Goal: Transaction & Acquisition: Purchase product/service

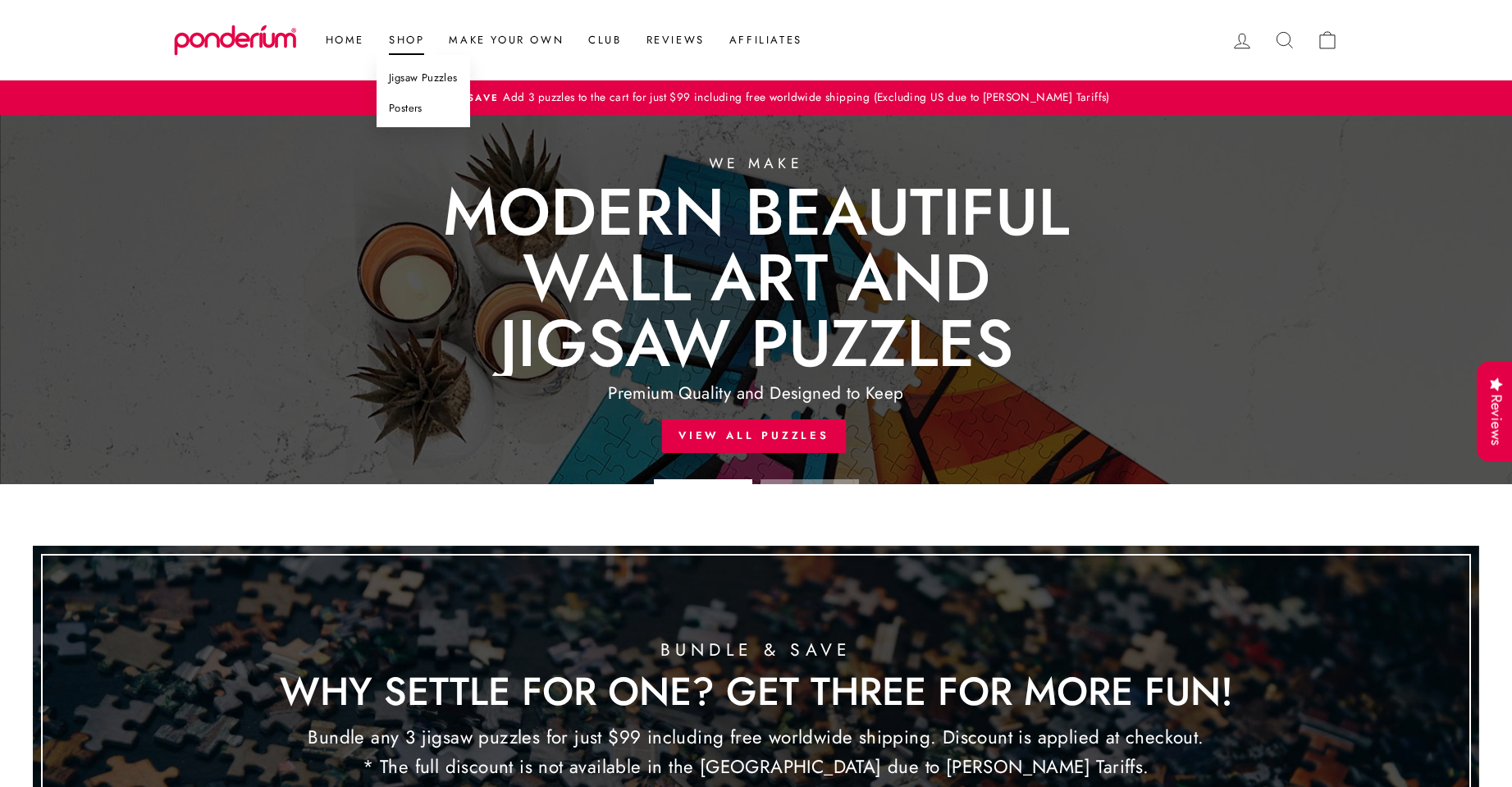
click at [418, 44] on link "Shop" at bounding box center [406, 40] width 60 height 30
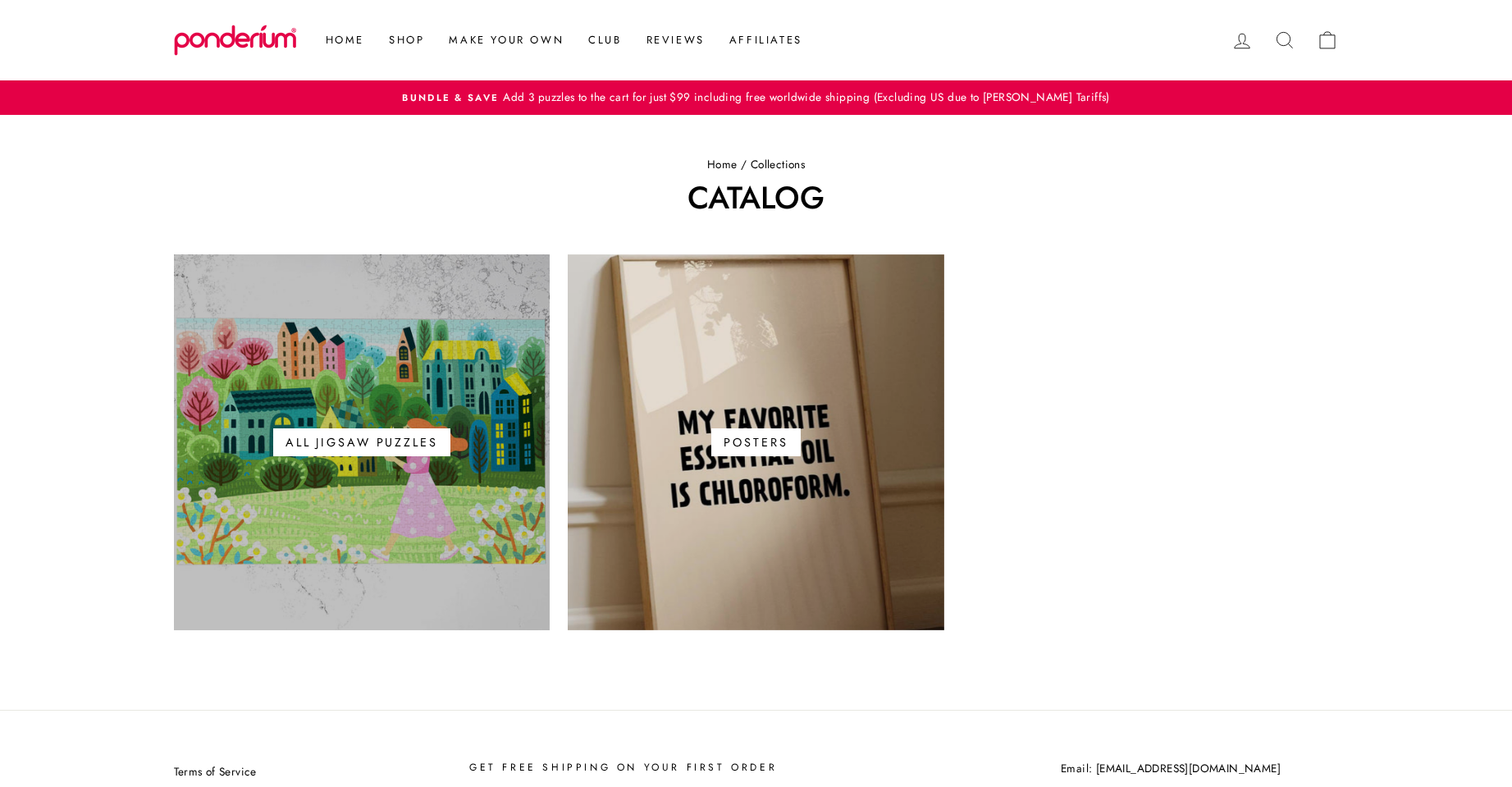
click at [409, 442] on span "All Jigsaw Puzzles" at bounding box center [362, 443] width 177 height 28
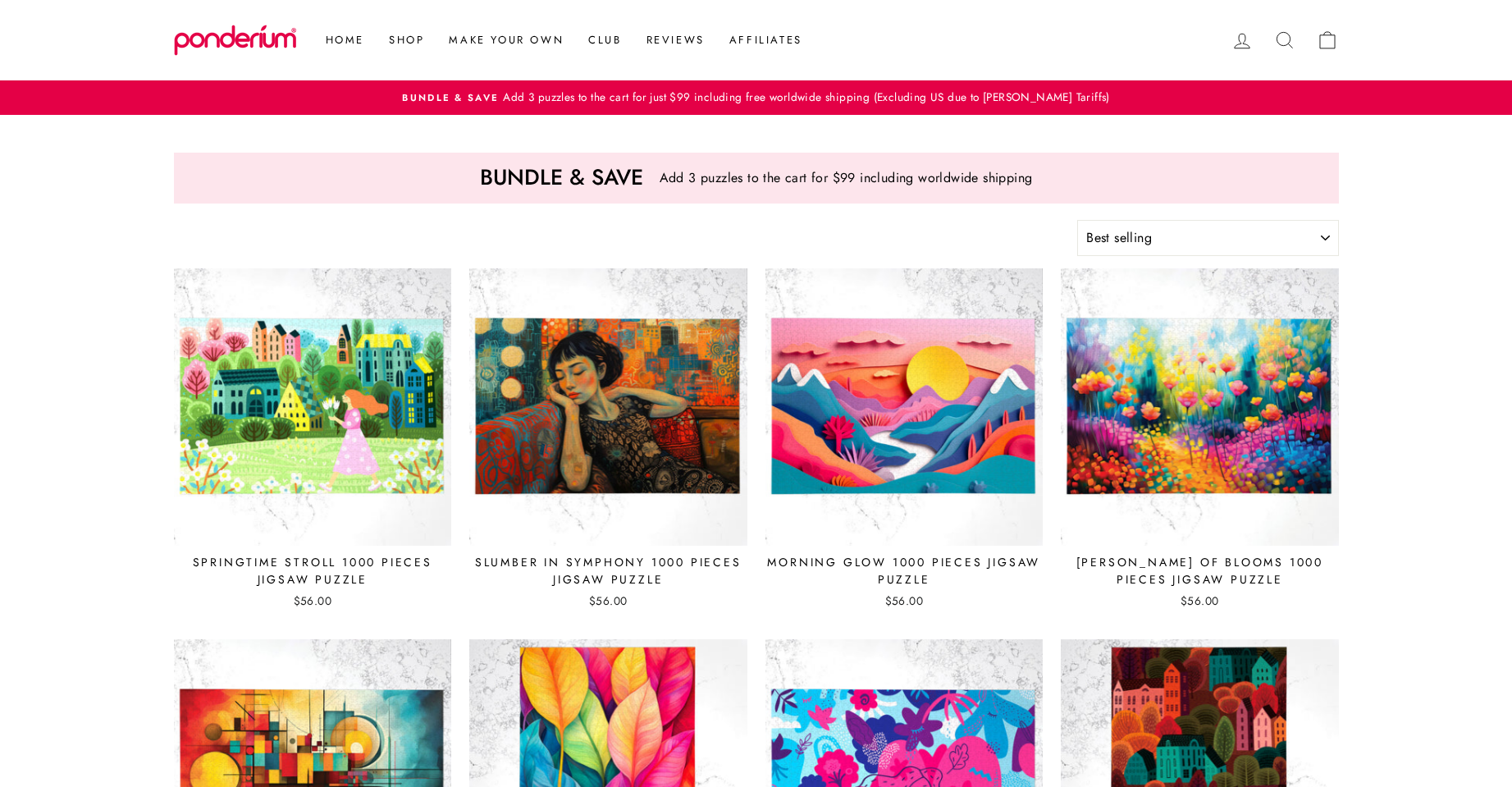
select select "best-selling"
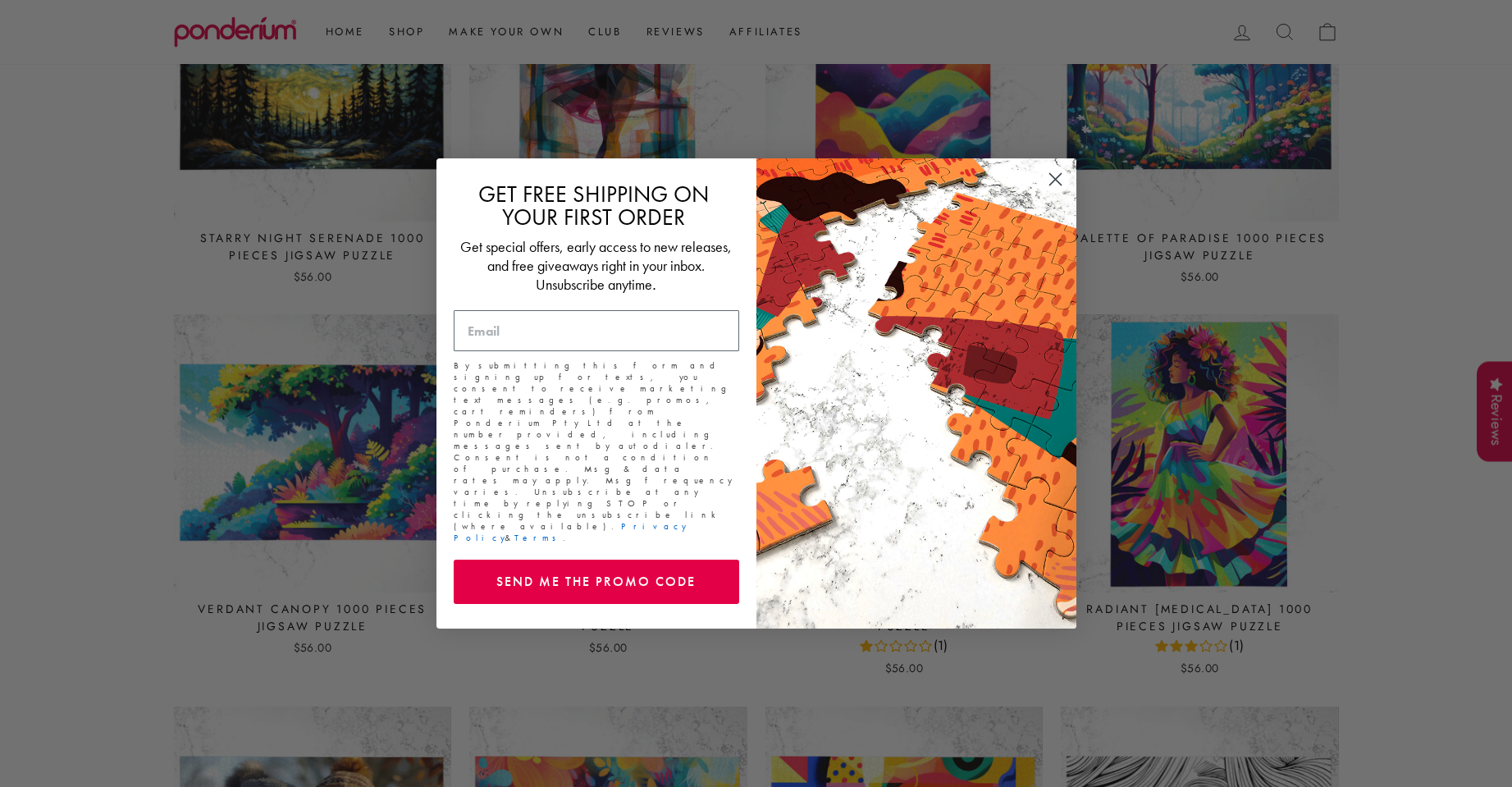
scroll to position [1066, 0]
click at [1053, 187] on circle "Close dialog" at bounding box center [1054, 179] width 27 height 27
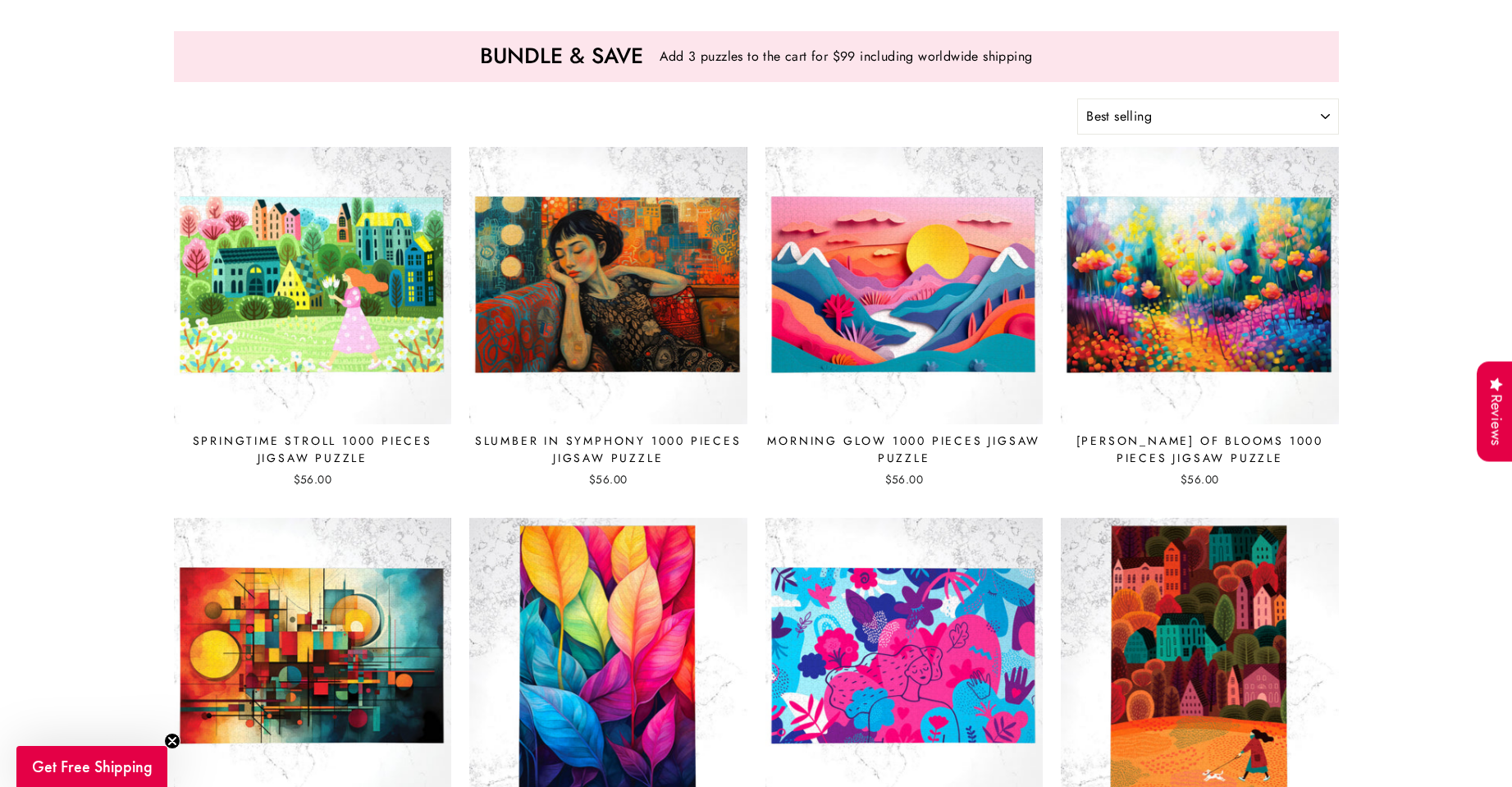
scroll to position [0, 0]
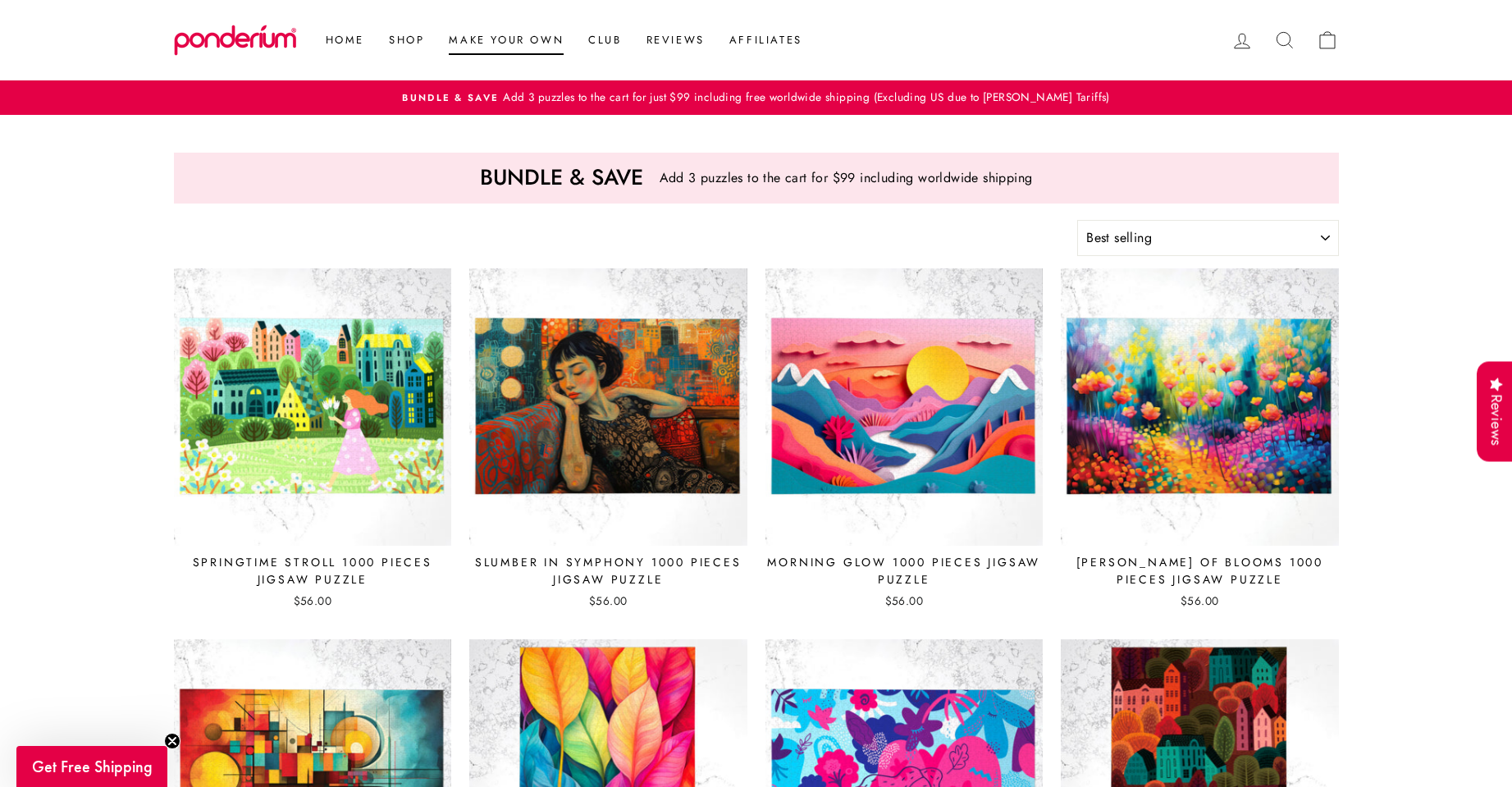
click at [519, 43] on link "Make Your Own" at bounding box center [506, 40] width 140 height 30
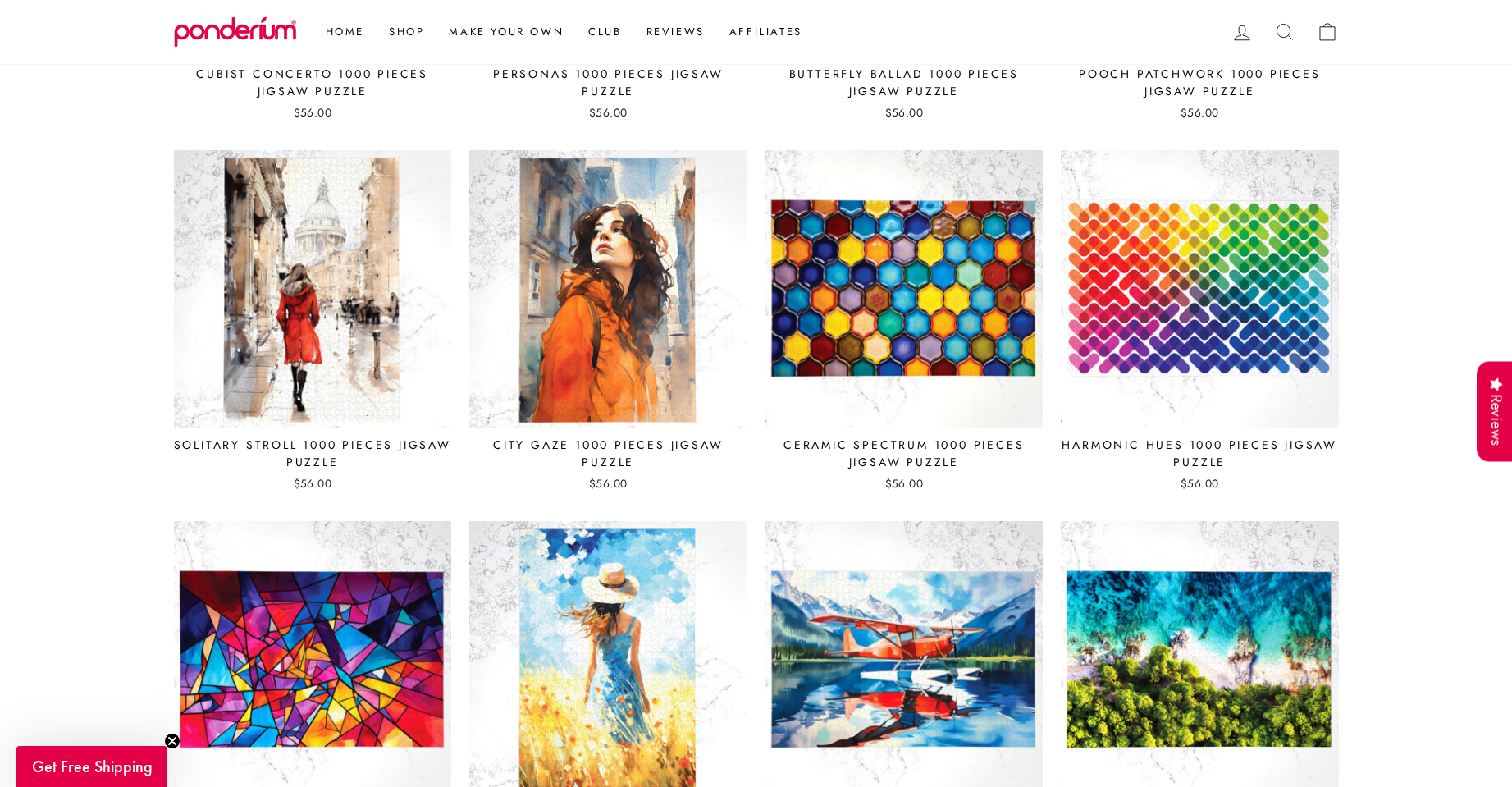
scroll to position [6155, 0]
